Goal: Transaction & Acquisition: Obtain resource

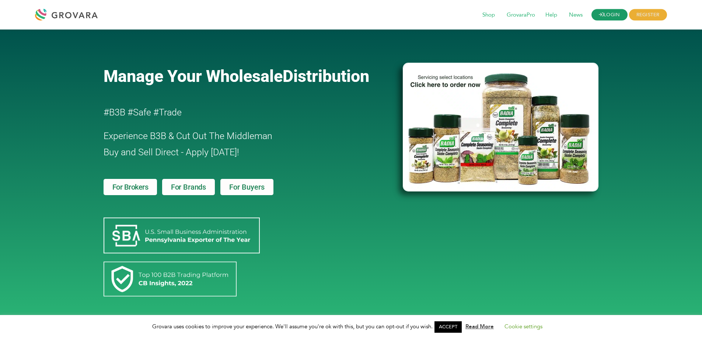
click at [607, 15] on link "LOGIN" at bounding box center [610, 14] width 36 height 11
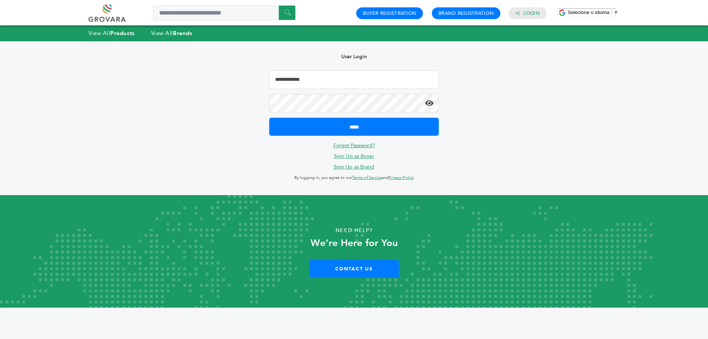
click at [376, 81] on input "Email Address" at bounding box center [354, 79] width 170 height 18
type input "**********"
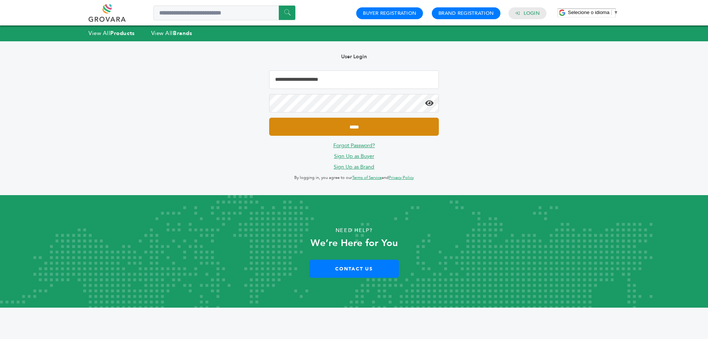
click at [362, 130] on input "*****" at bounding box center [354, 127] width 170 height 18
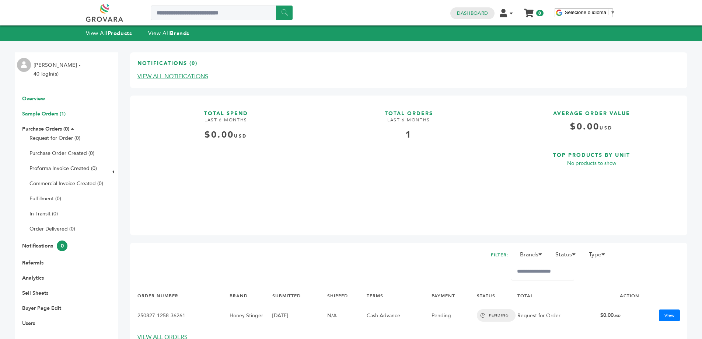
click at [41, 111] on link "Sample Orders (1)" at bounding box center [44, 113] width 44 height 7
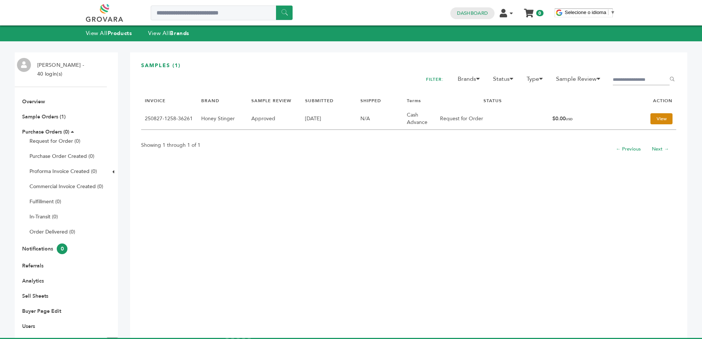
click at [651, 118] on link "View" at bounding box center [662, 118] width 22 height 11
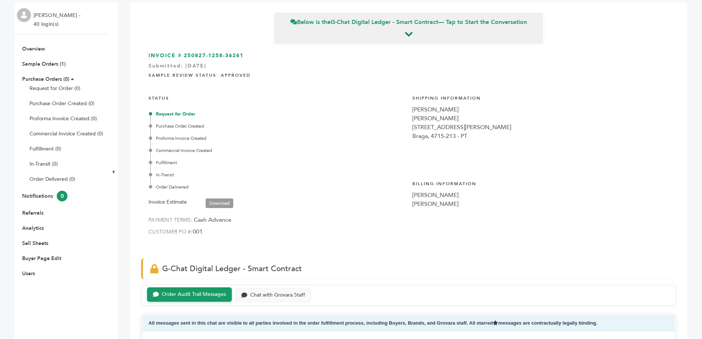
scroll to position [37, 0]
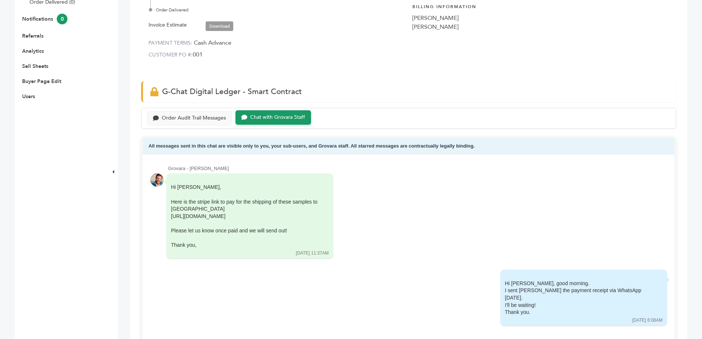
scroll to position [147, 0]
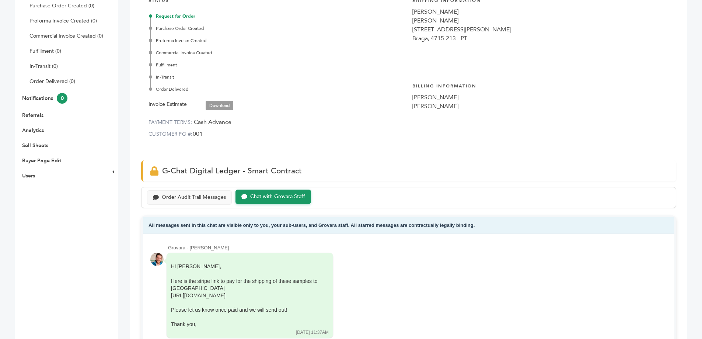
click at [213, 103] on link "Download" at bounding box center [220, 106] width 28 height 10
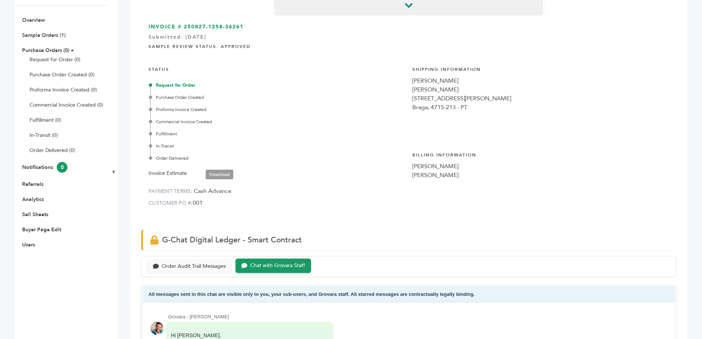
scroll to position [74, 0]
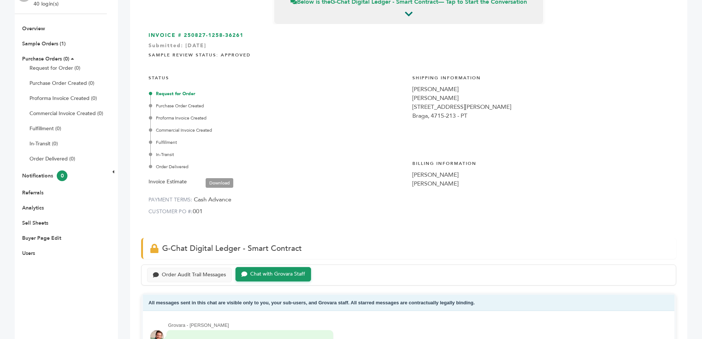
scroll to position [147, 0]
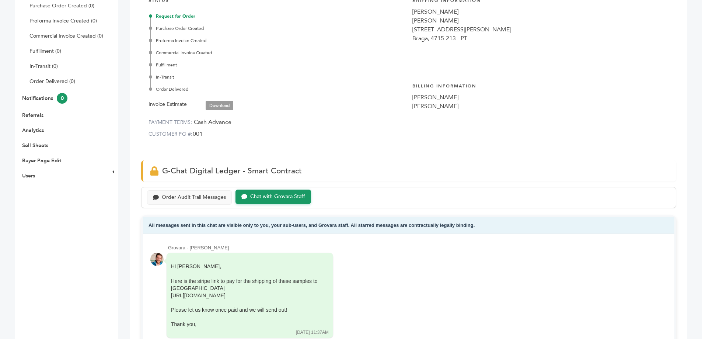
click at [216, 102] on link "Download" at bounding box center [220, 106] width 28 height 10
